Goal: Check status: Check status

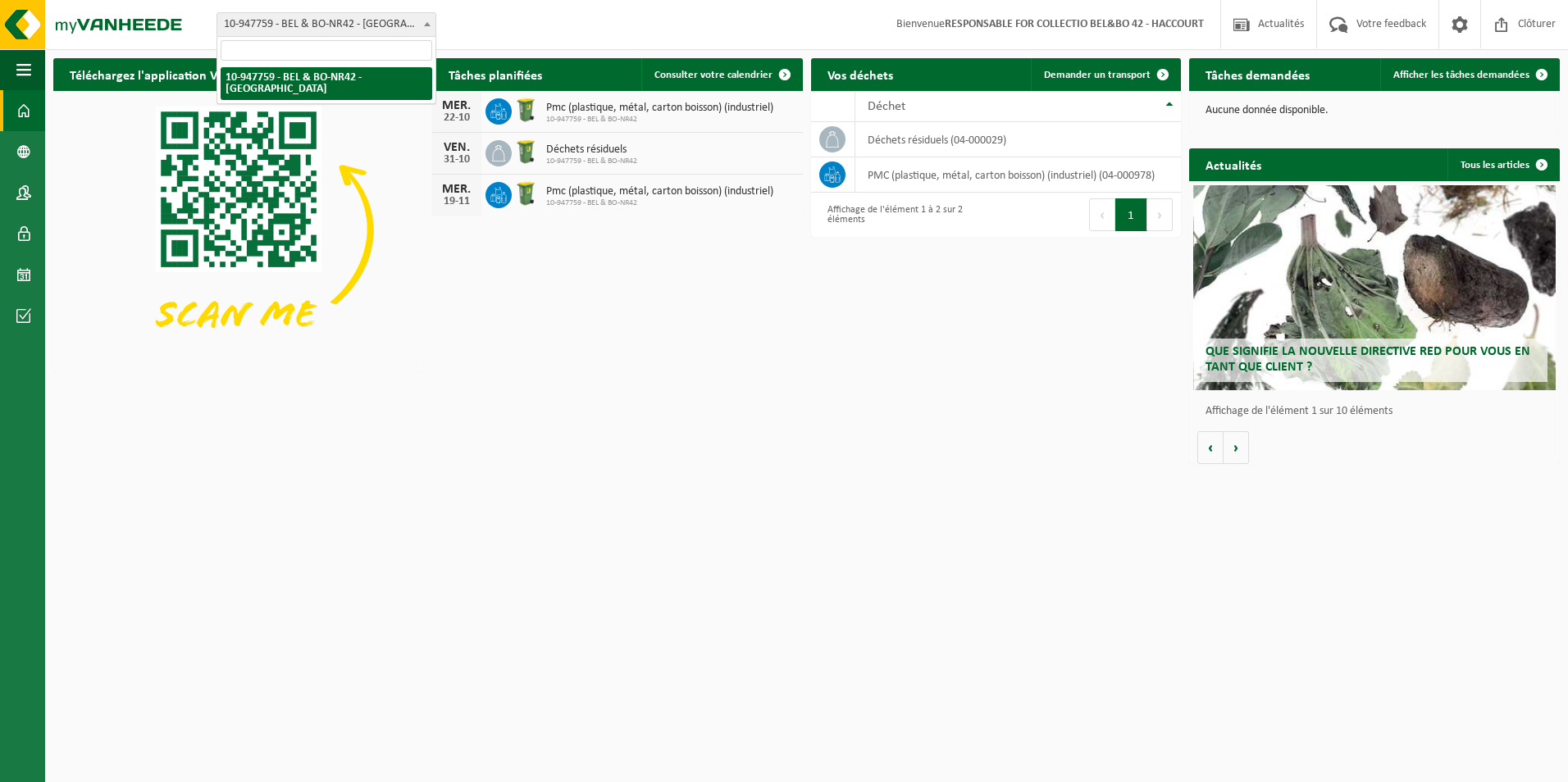
click at [426, 22] on b at bounding box center [427, 24] width 6 height 5
click at [887, 147] on td "déchets résiduels (04-000029)" at bounding box center [1018, 139] width 326 height 35
click at [829, 140] on icon at bounding box center [832, 139] width 16 height 16
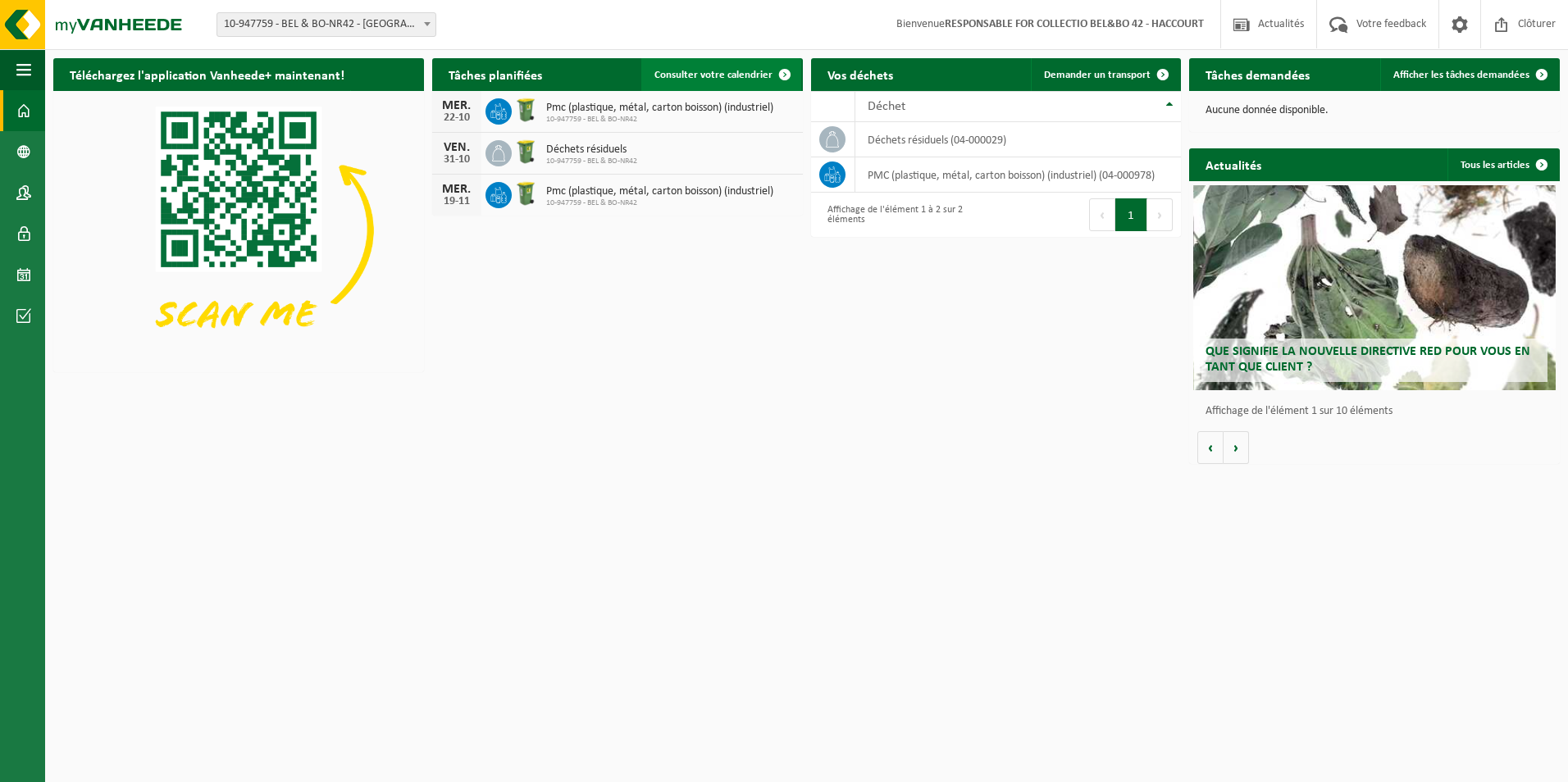
click at [677, 75] on span "Consulter votre calendrier" at bounding box center [713, 75] width 118 height 11
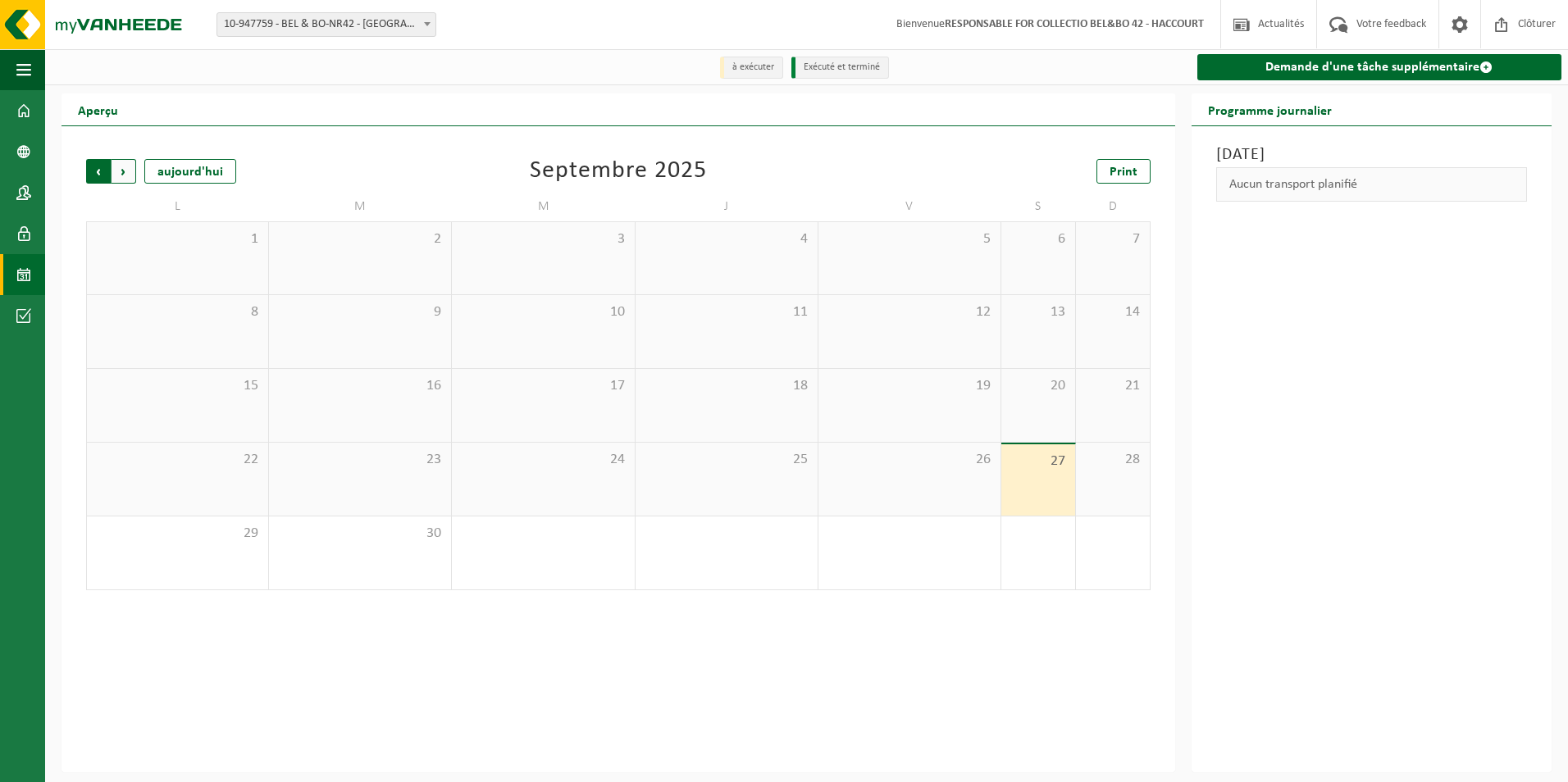
click at [122, 172] on span "Suivant" at bounding box center [123, 171] width 24 height 24
click at [1287, 336] on div "Samedi 27 septembre 2025 Aucun transport planifié" at bounding box center [1372, 449] width 360 height 646
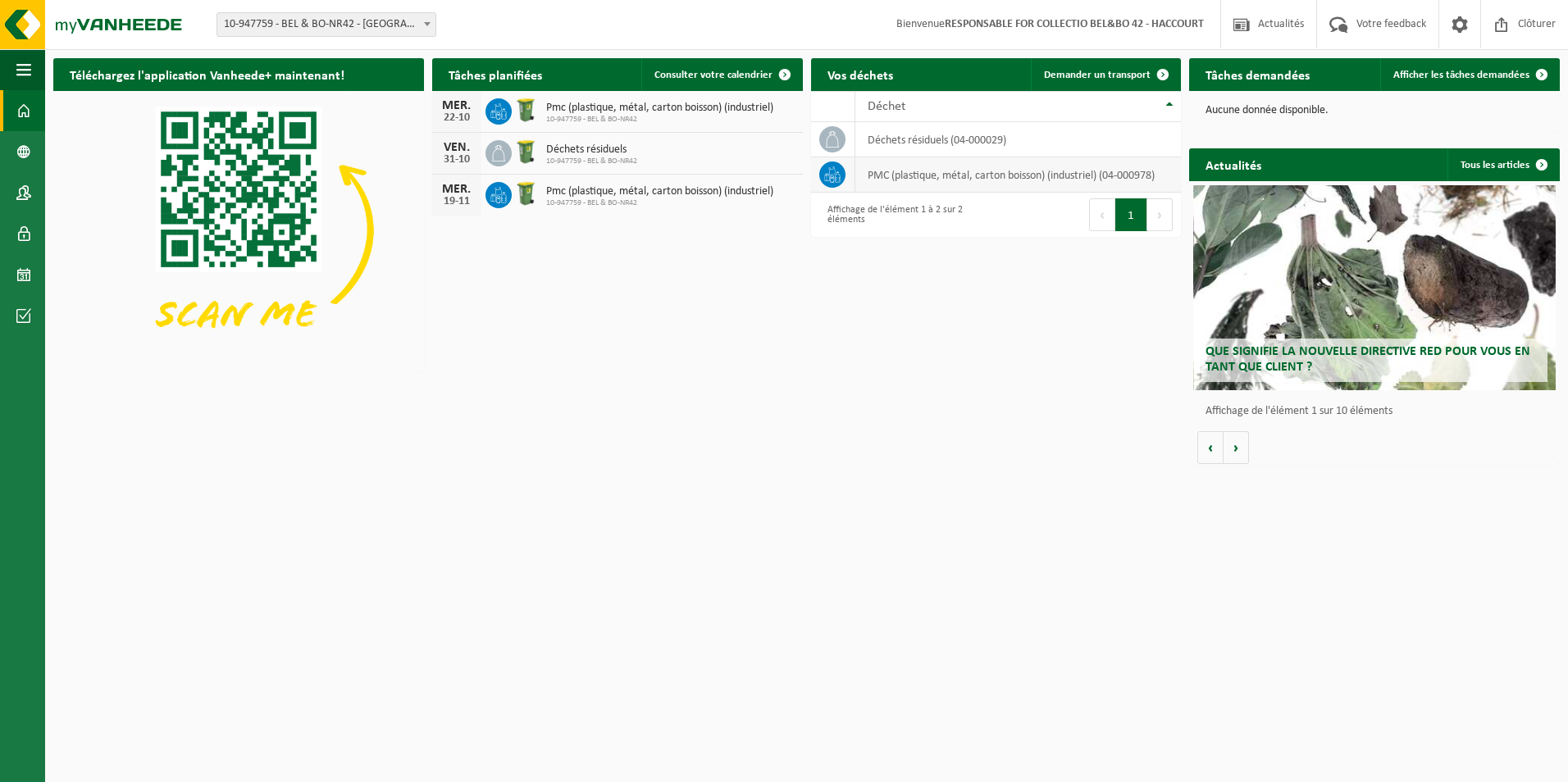
click at [837, 174] on icon at bounding box center [832, 174] width 16 height 16
click at [836, 174] on icon at bounding box center [837, 177] width 5 height 9
click at [1157, 214] on button "Suivant" at bounding box center [1160, 214] width 25 height 33
click at [1165, 73] on span at bounding box center [1163, 74] width 33 height 33
